Goal: Task Accomplishment & Management: Manage account settings

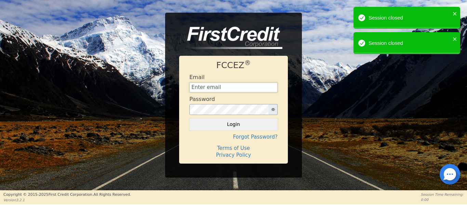
click at [217, 88] on input "text" at bounding box center [233, 87] width 88 height 10
type input "[EMAIL_ADDRESS][DOMAIN_NAME]"
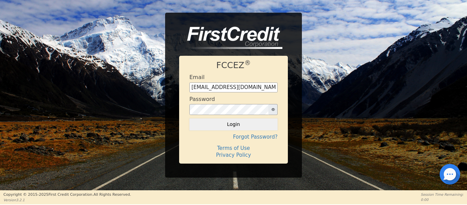
click at [302, 100] on div "FCCEZ ® Email [EMAIL_ADDRESS][DOMAIN_NAME] Password Login Forgot Password? Term…" at bounding box center [233, 95] width 467 height 165
click at [237, 126] on button "Login" at bounding box center [233, 124] width 88 height 12
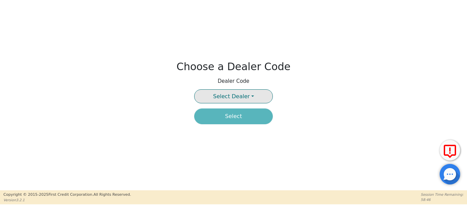
click at [252, 96] on button "Select Dealer" at bounding box center [233, 96] width 79 height 14
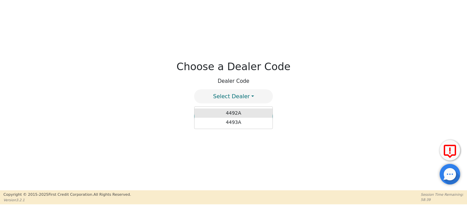
click at [246, 109] on link "4492A" at bounding box center [233, 112] width 78 height 9
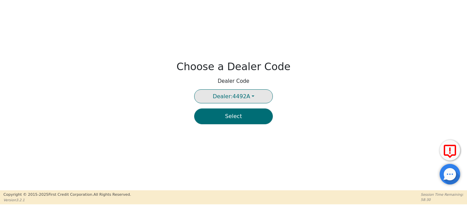
click at [252, 96] on button "Dealer: 4492A" at bounding box center [233, 96] width 79 height 14
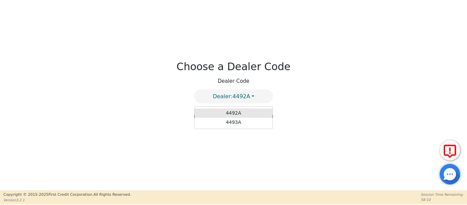
click at [237, 111] on link "4492A" at bounding box center [233, 112] width 78 height 9
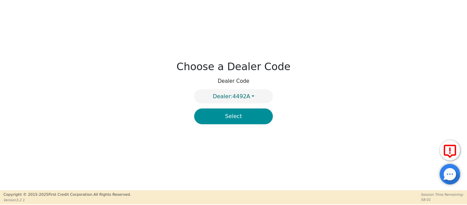
click at [228, 116] on button "Select" at bounding box center [233, 116] width 79 height 16
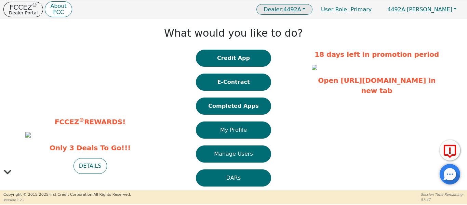
click at [312, 12] on button "Dealer: 4492A" at bounding box center [284, 9] width 56 height 11
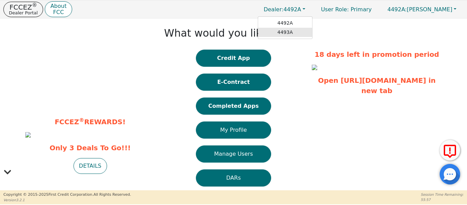
click at [293, 34] on link "4493A" at bounding box center [285, 32] width 54 height 9
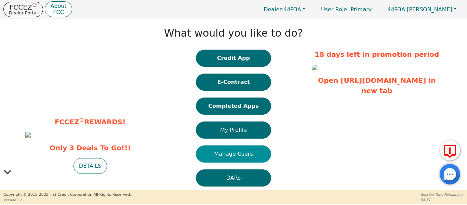
click at [223, 155] on button "Manage Users" at bounding box center [233, 153] width 75 height 17
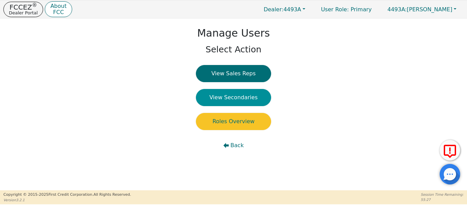
click at [234, 96] on button "View Secondaries" at bounding box center [233, 97] width 75 height 17
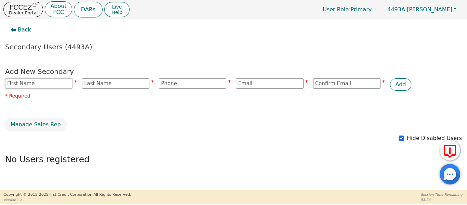
click at [64, 82] on input "text" at bounding box center [38, 83] width 67 height 10
type input "[PERSON_NAME]"
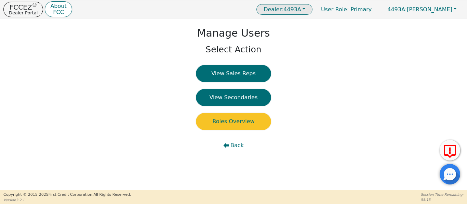
click at [311, 10] on button "Dealer: 4493A" at bounding box center [284, 9] width 56 height 11
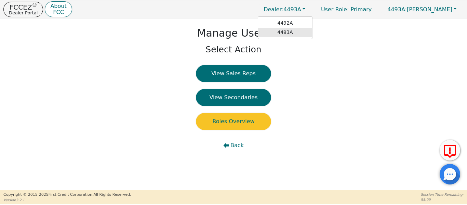
click at [294, 33] on link "4493A" at bounding box center [285, 32] width 54 height 9
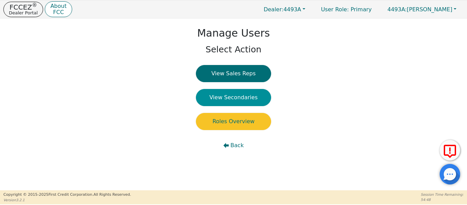
click at [238, 95] on button "View Secondaries" at bounding box center [233, 97] width 75 height 17
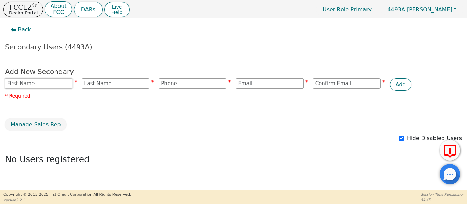
click at [45, 83] on input "text" at bounding box center [38, 83] width 67 height 10
type input "[PERSON_NAME]"
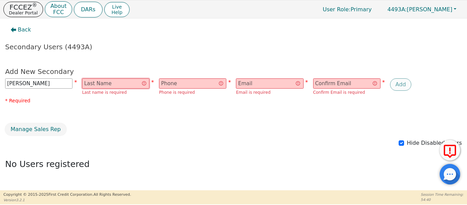
click at [113, 84] on input "text" at bounding box center [115, 83] width 67 height 10
type input "[PERSON_NAME]"
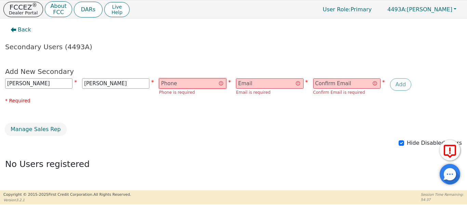
click at [179, 83] on input "text" at bounding box center [192, 83] width 67 height 10
type input "4079228614"
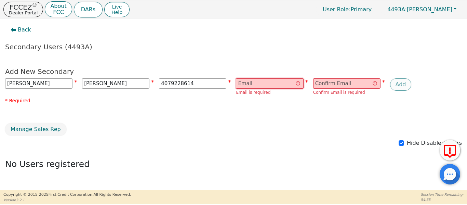
click at [260, 86] on input "email" at bounding box center [269, 83] width 67 height 10
type input "[EMAIL_ADDRESS][DOMAIN_NAME]"
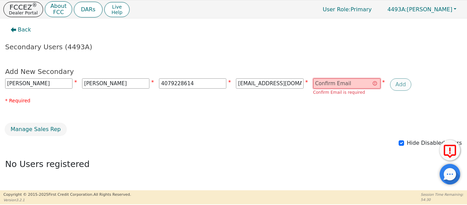
click at [326, 83] on input "email" at bounding box center [346, 83] width 67 height 10
type input "[EMAIL_ADDRESS][DOMAIN_NAME]"
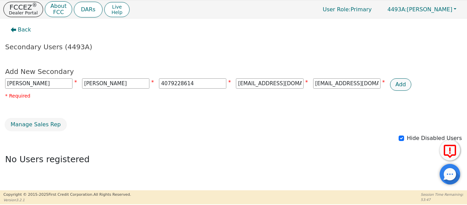
click at [401, 87] on button "Add" at bounding box center [401, 84] width 22 height 12
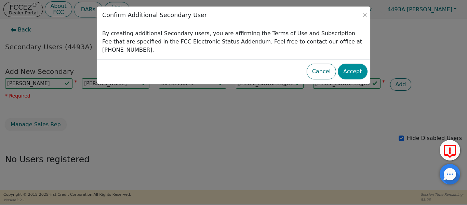
click at [360, 65] on button "Accept" at bounding box center [352, 72] width 30 height 16
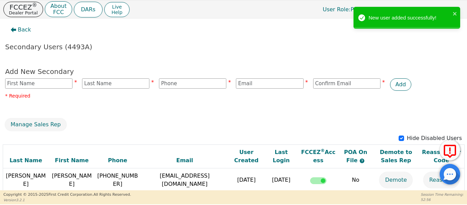
scroll to position [22, 0]
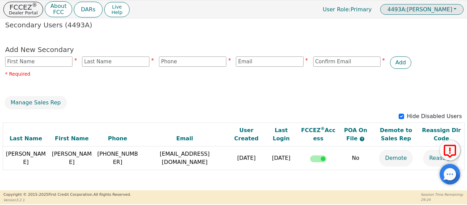
click at [455, 11] on button "4493A: [PERSON_NAME]" at bounding box center [421, 9] width 83 height 11
